Goal: Complete application form

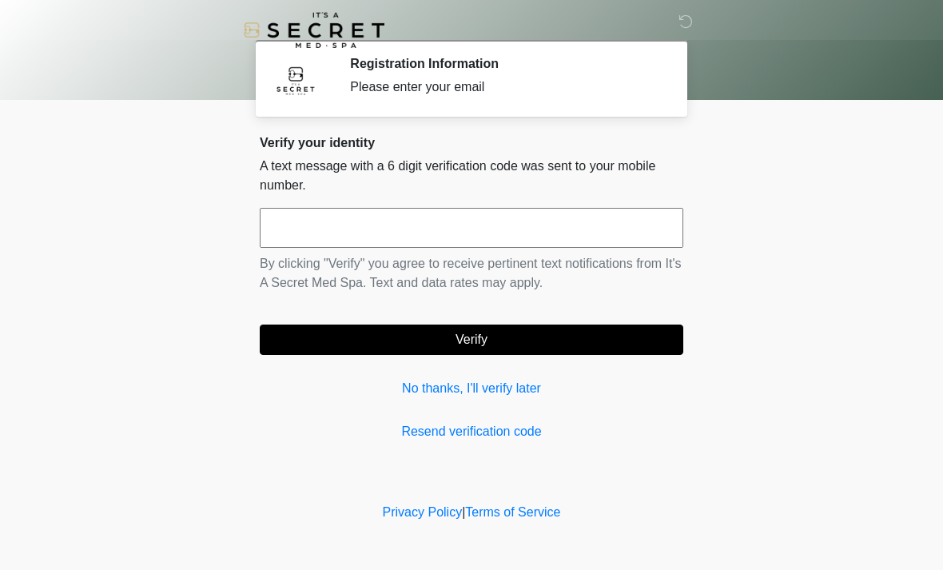
click at [648, 219] on input "text" at bounding box center [472, 228] width 424 height 40
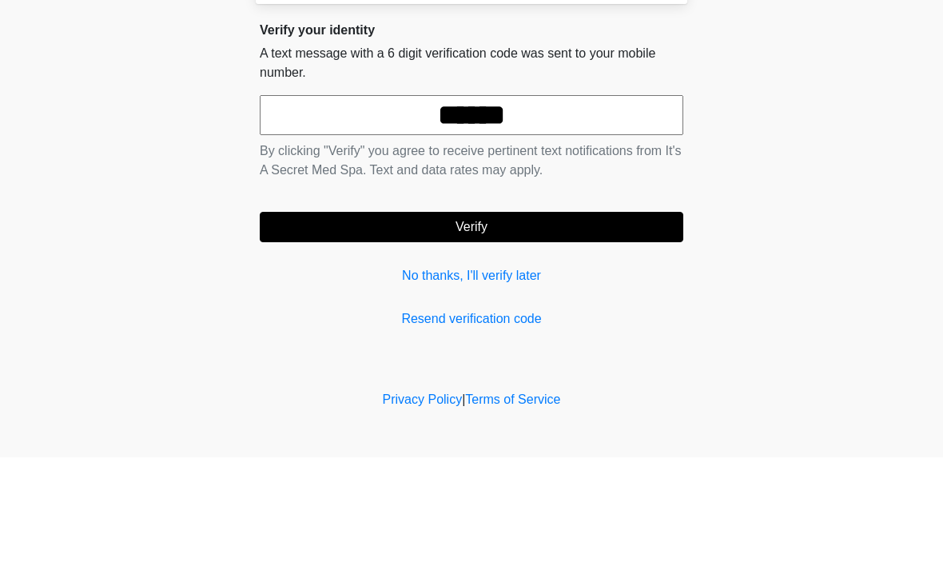
type input "******"
click at [736, 162] on body "‎ ‎ Registration Information Please enter your email Please connect to Wi-Fi no…" at bounding box center [471, 285] width 943 height 570
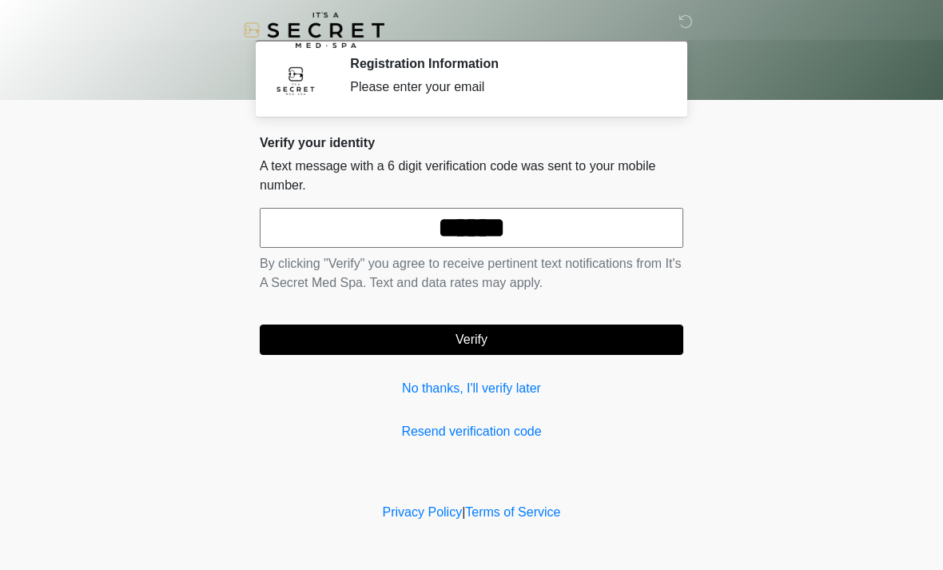
click at [503, 349] on button "Verify" at bounding box center [472, 340] width 424 height 30
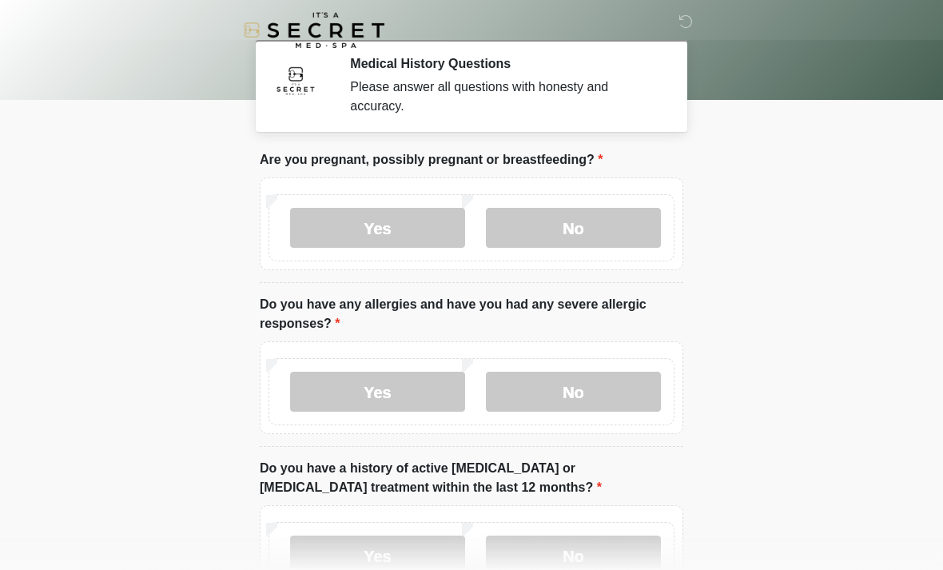
click at [596, 222] on label "No" at bounding box center [573, 228] width 175 height 40
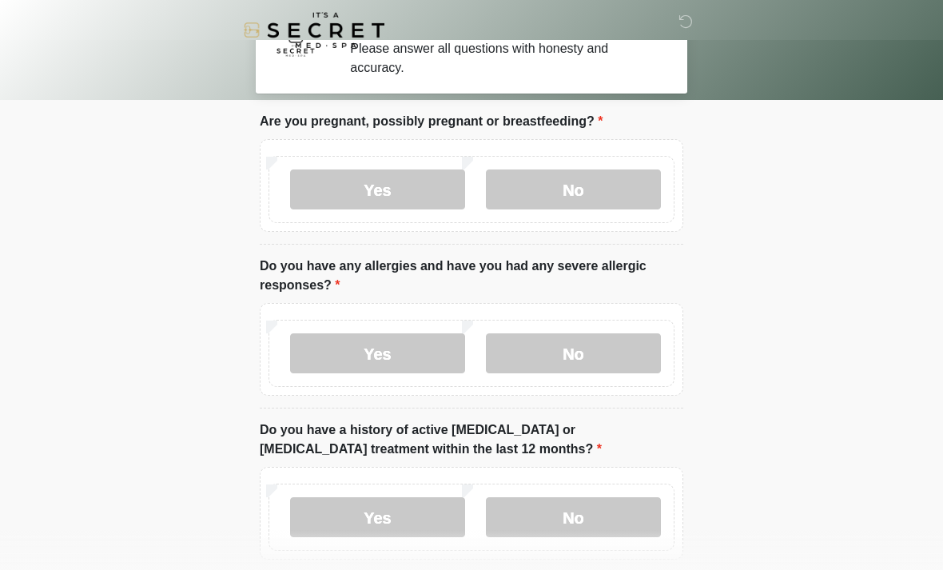
scroll to position [65, 0]
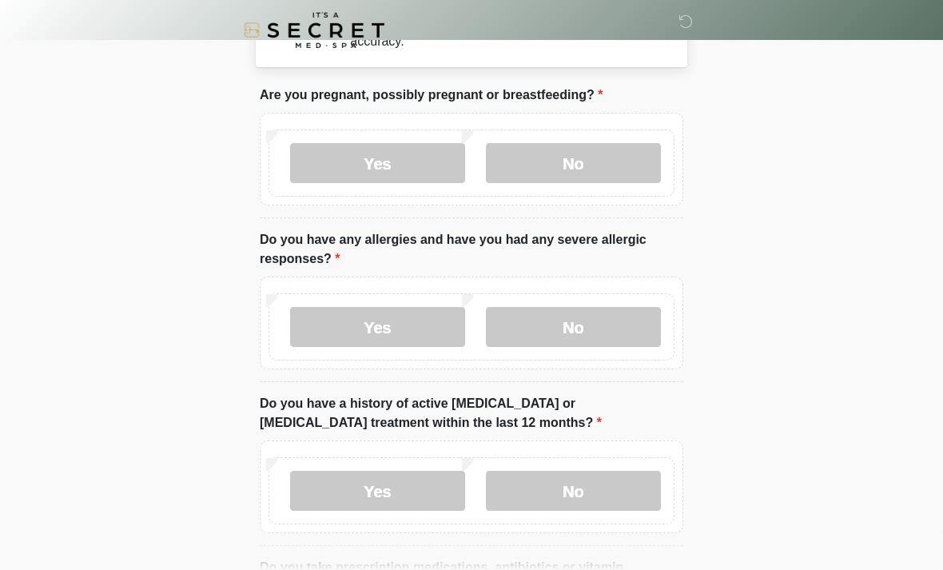
click at [416, 324] on label "Yes" at bounding box center [377, 327] width 175 height 40
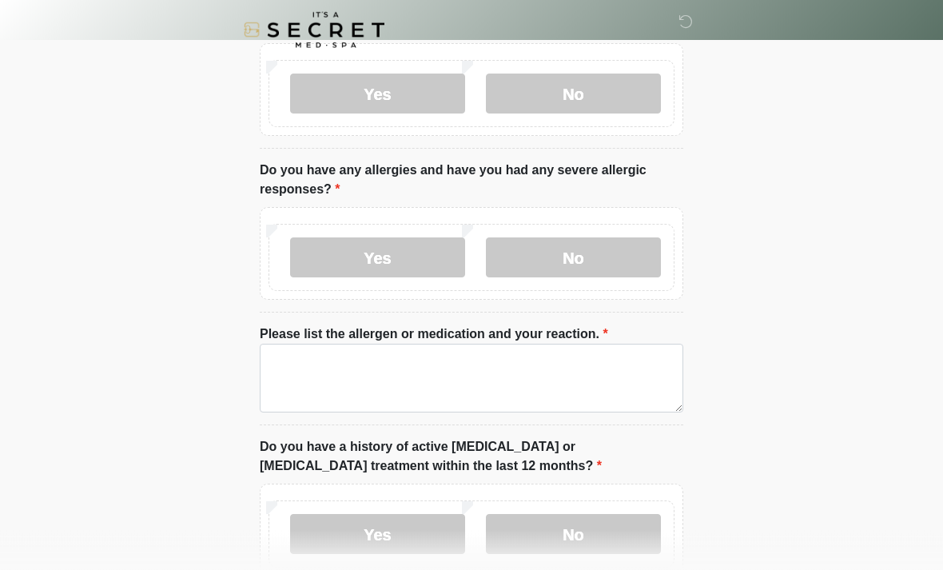
scroll to position [142, 0]
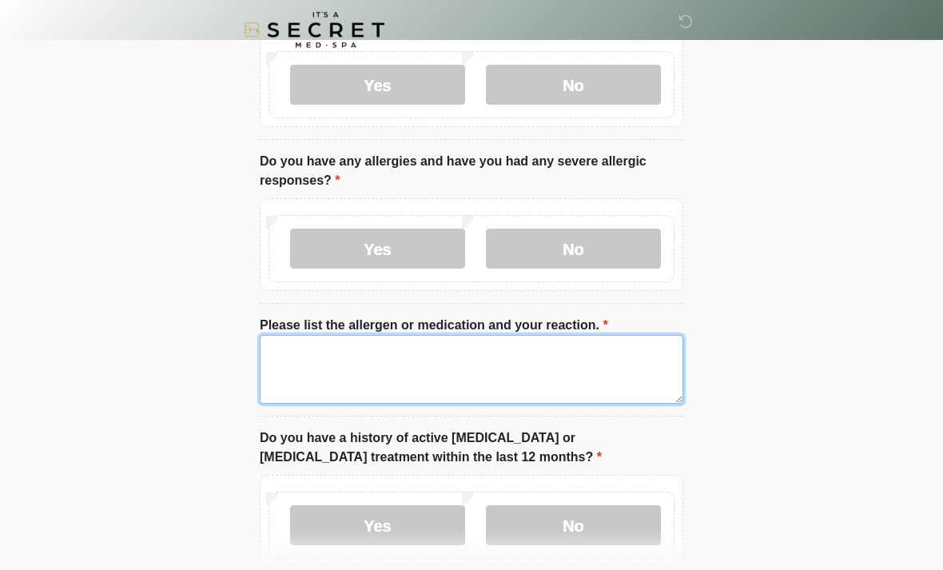
click at [521, 376] on textarea "Please list the allergen or medication and your reaction." at bounding box center [472, 370] width 424 height 69
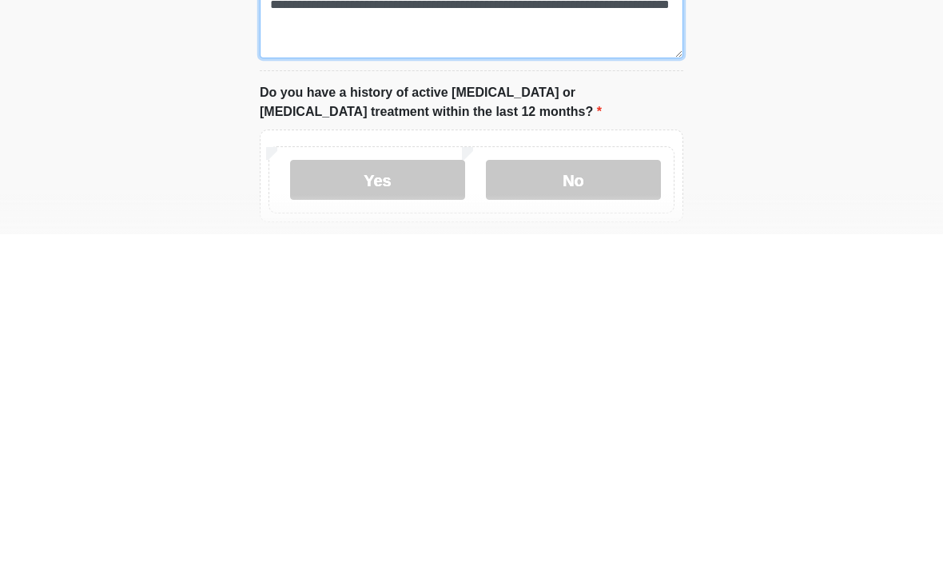
type textarea "**********"
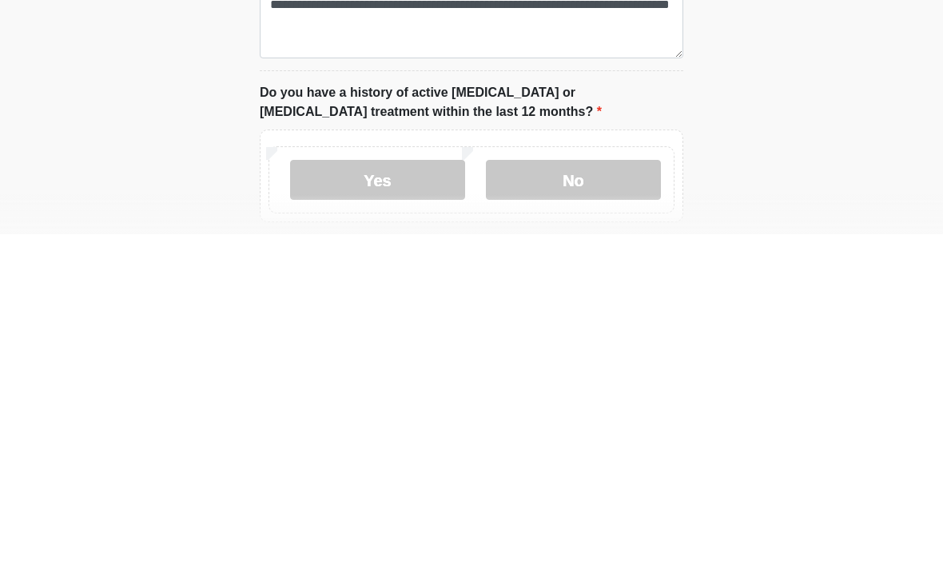
click at [627, 496] on label "No" at bounding box center [573, 516] width 175 height 40
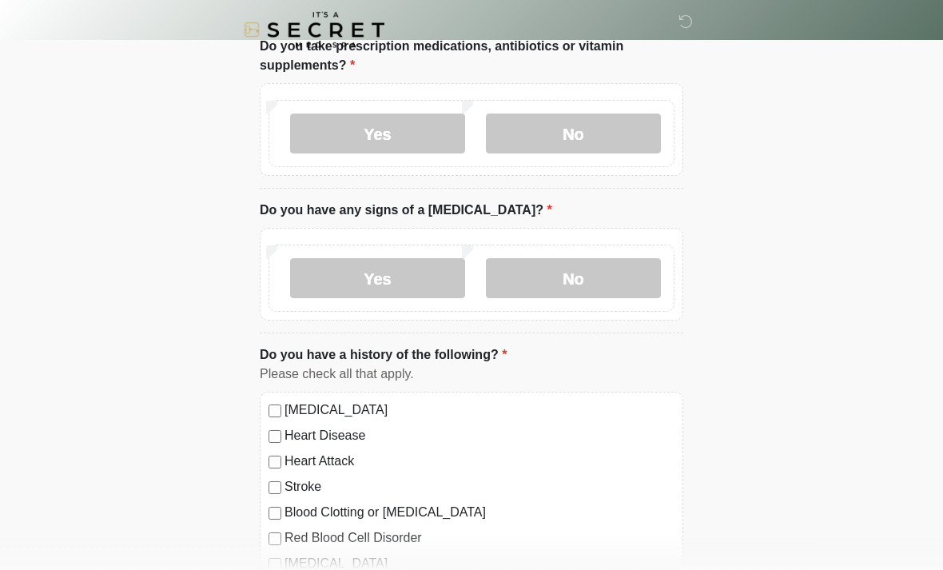
scroll to position [690, 0]
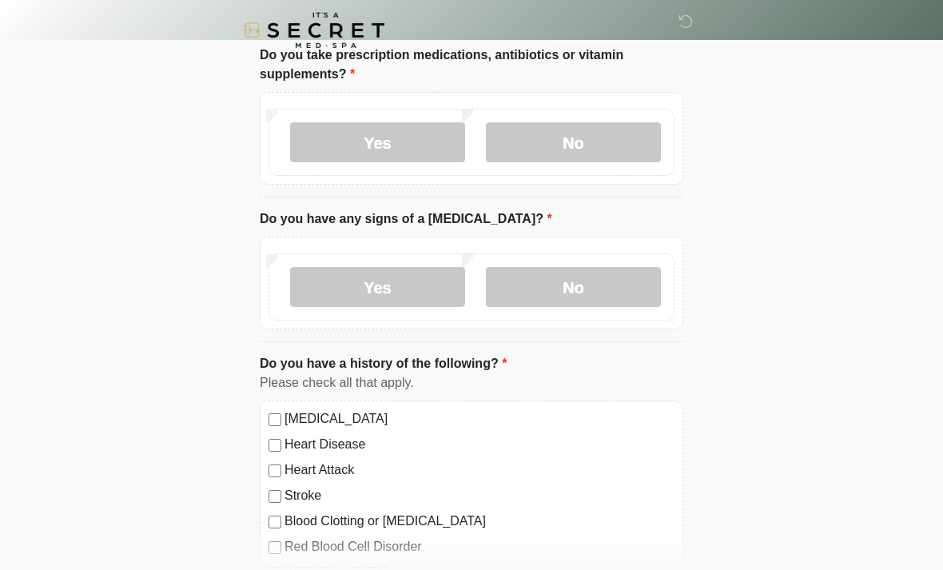
click at [405, 172] on div "Yes No" at bounding box center [472, 142] width 406 height 67
click at [436, 133] on label "Yes" at bounding box center [377, 142] width 175 height 40
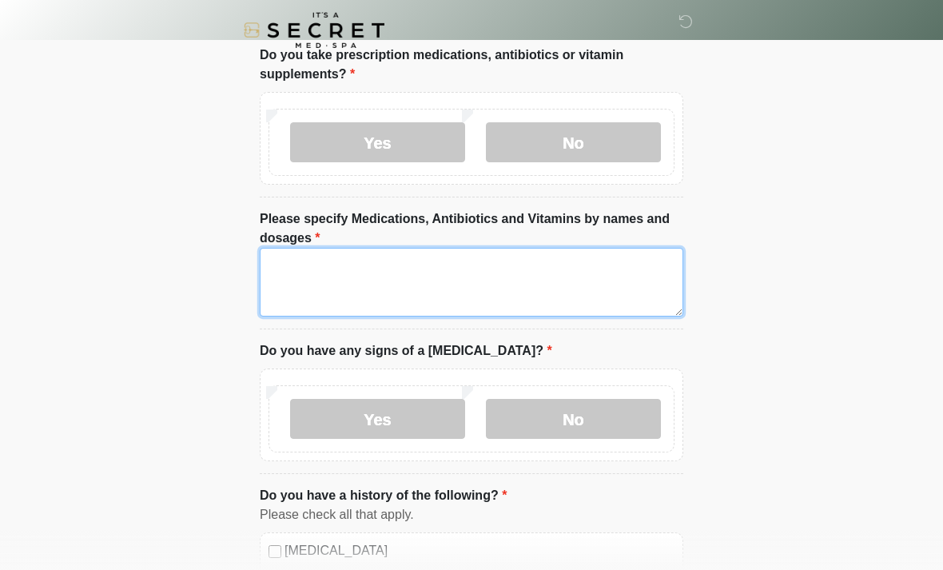
click at [471, 266] on textarea "Please specify Medications, Antibiotics and Vitamins by names and dosages" at bounding box center [472, 282] width 424 height 69
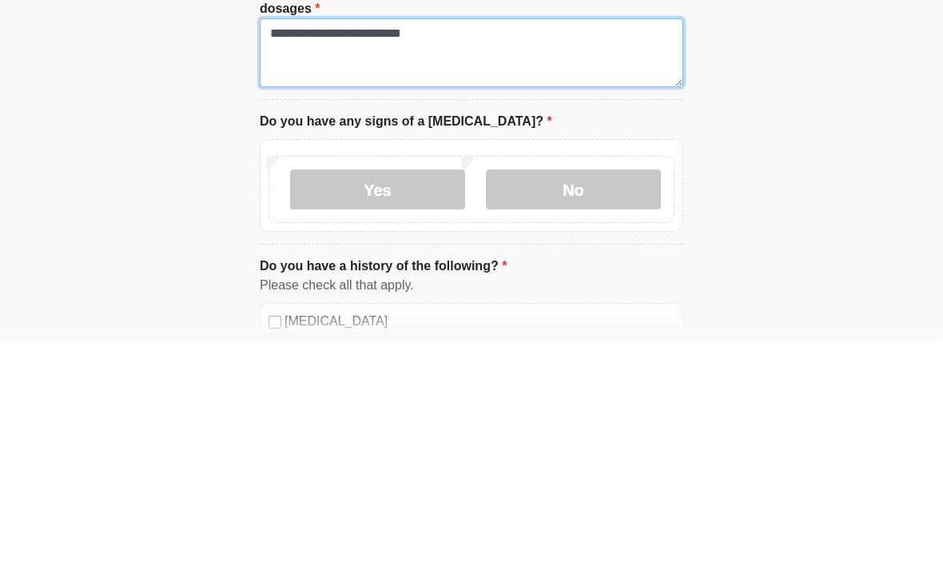
type textarea "**********"
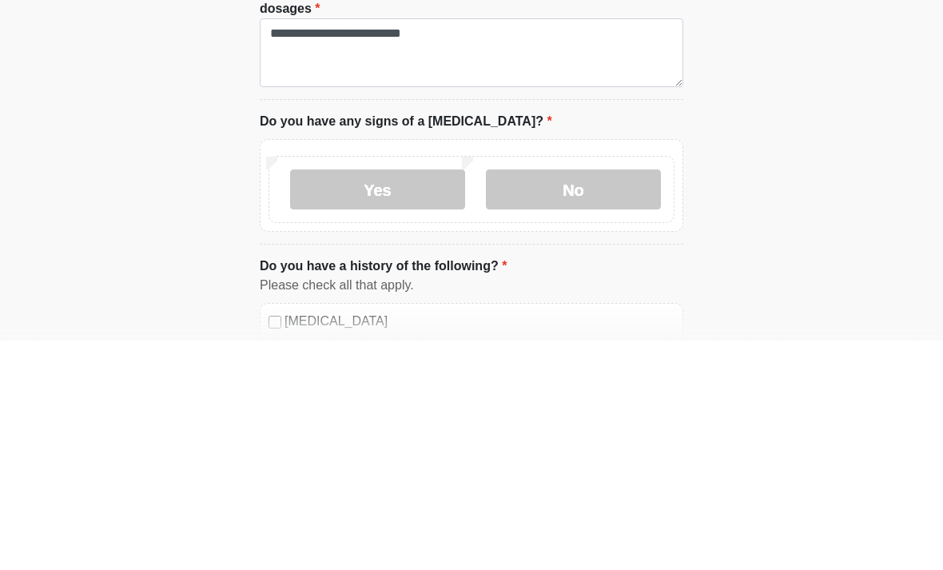
click at [604, 399] on label "No" at bounding box center [573, 419] width 175 height 40
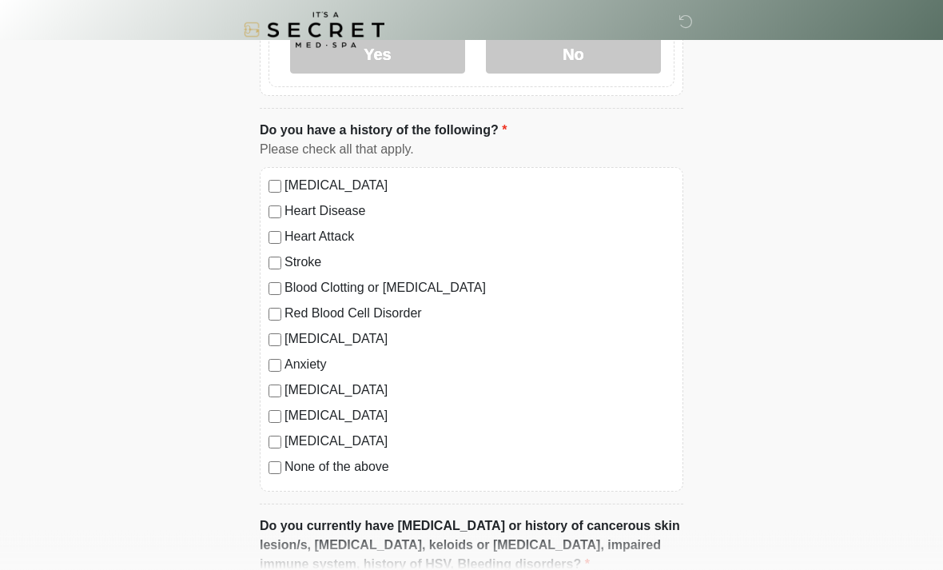
scroll to position [1055, 0]
click at [337, 337] on label "[MEDICAL_DATA]" at bounding box center [480, 338] width 390 height 19
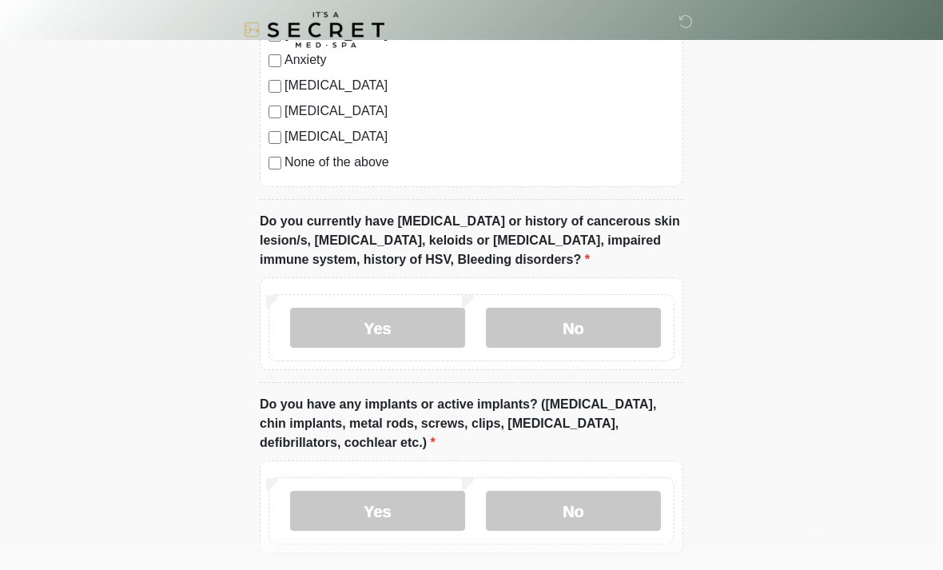
scroll to position [1359, 0]
click at [616, 337] on label "No" at bounding box center [573, 329] width 175 height 40
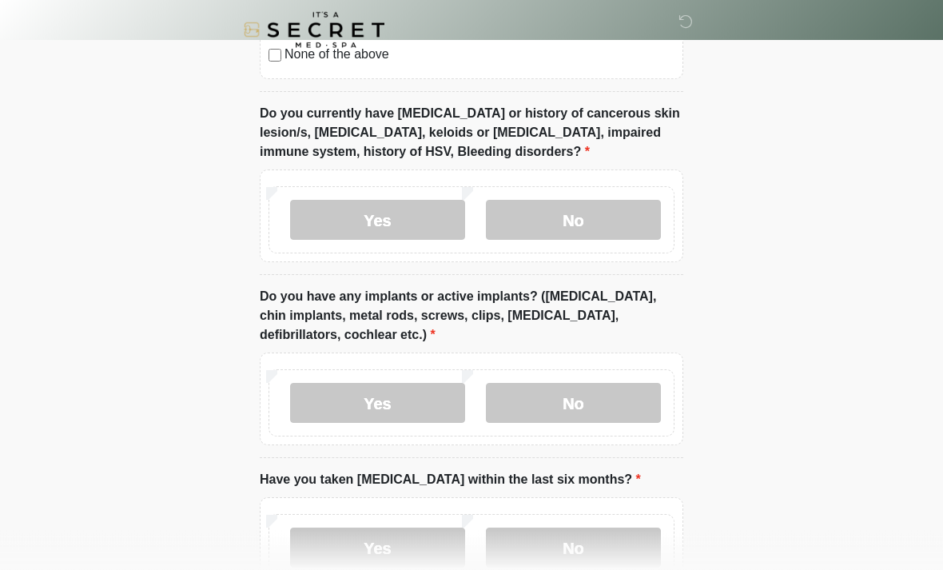
scroll to position [1468, 0]
click at [630, 401] on label "No" at bounding box center [573, 403] width 175 height 40
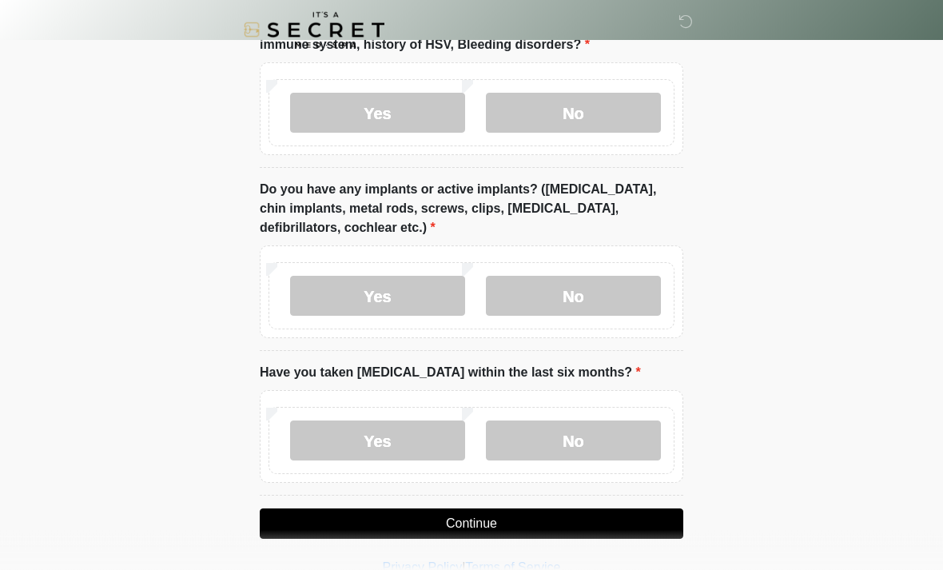
scroll to position [1574, 0]
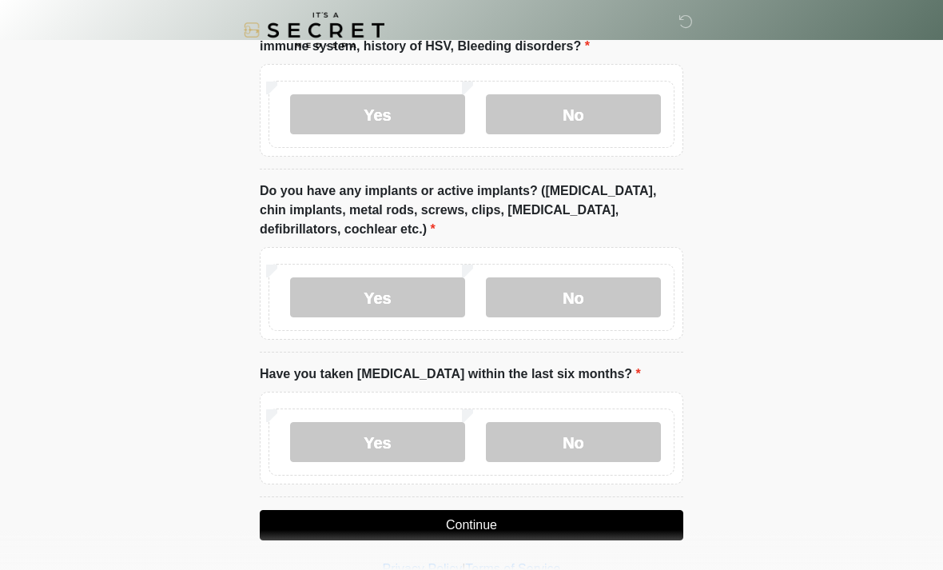
click at [609, 429] on label "No" at bounding box center [573, 442] width 175 height 40
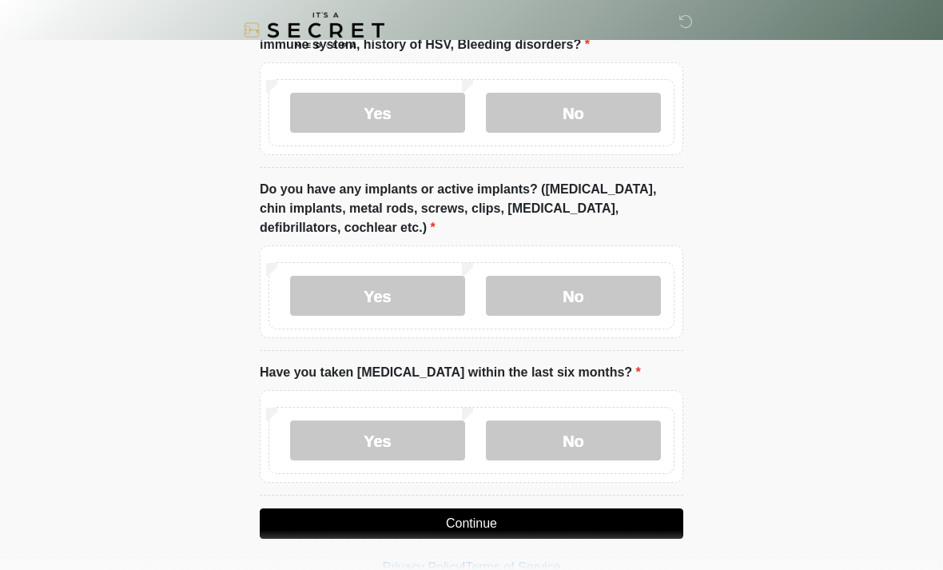
click at [502, 522] on button "Continue" at bounding box center [472, 524] width 424 height 30
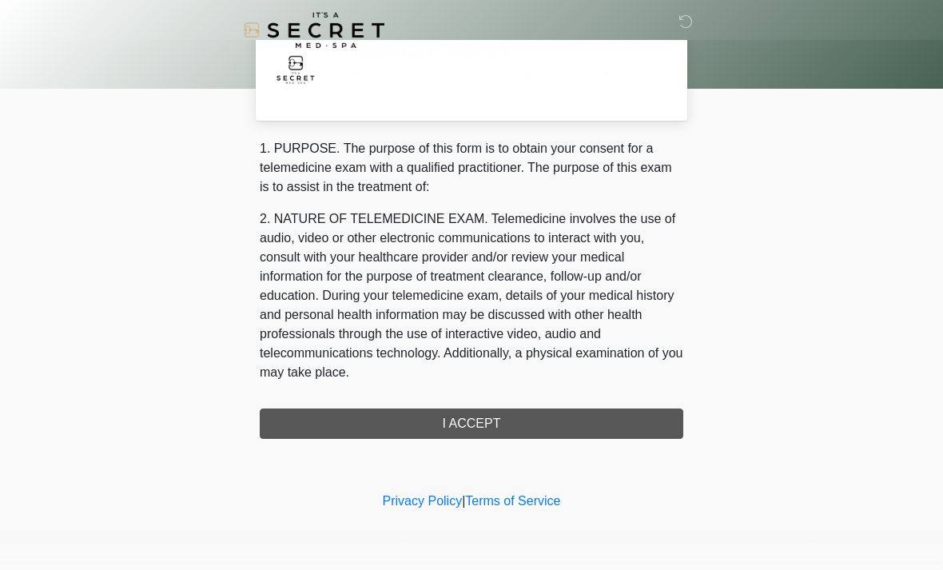
scroll to position [0, 0]
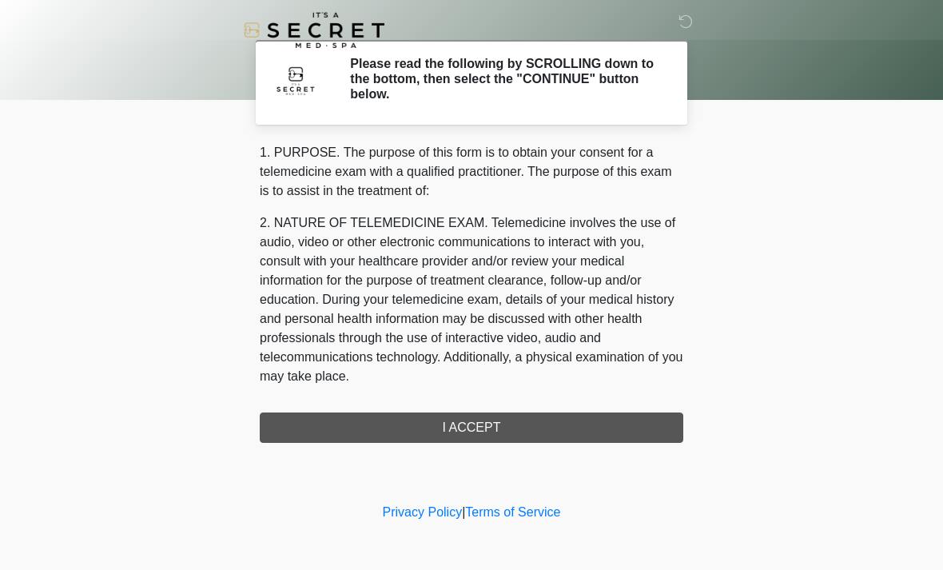
click at [556, 434] on div "1. PURPOSE. The purpose of this form is to obtain your consent for a telemedici…" at bounding box center [472, 293] width 424 height 300
click at [523, 423] on div "1. PURPOSE. The purpose of this form is to obtain your consent for a telemedici…" at bounding box center [472, 293] width 424 height 300
click at [473, 440] on div "1. PURPOSE. The purpose of this form is to obtain your consent for a telemedici…" at bounding box center [472, 293] width 424 height 300
click at [488, 432] on div "1. PURPOSE. The purpose of this form is to obtain your consent for a telemedici…" at bounding box center [472, 293] width 424 height 300
click at [497, 428] on div "1. PURPOSE. The purpose of this form is to obtain your consent for a telemedici…" at bounding box center [472, 293] width 424 height 300
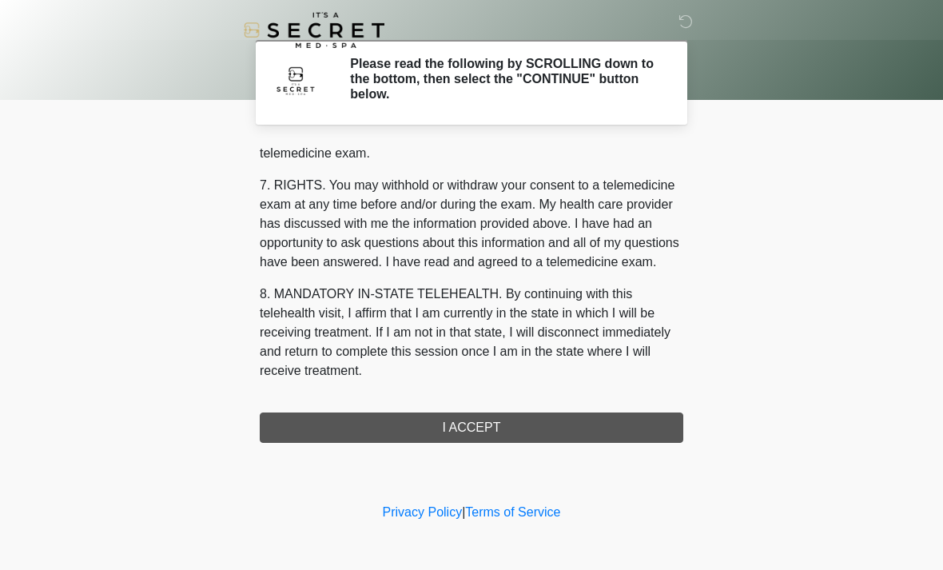
scroll to position [677, 0]
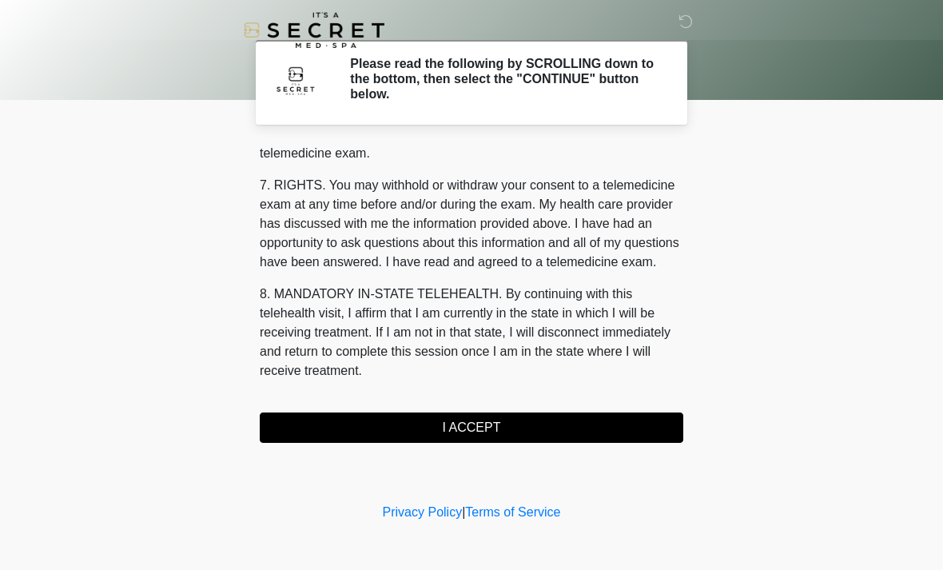
click at [523, 431] on button "I ACCEPT" at bounding box center [472, 428] width 424 height 30
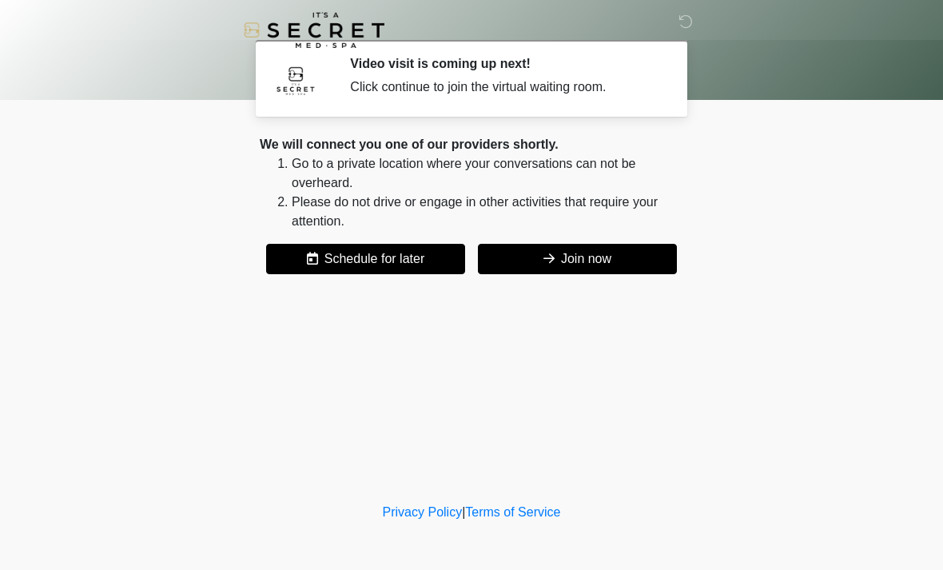
click at [580, 256] on button "Join now" at bounding box center [577, 259] width 199 height 30
